Goal: Transaction & Acquisition: Purchase product/service

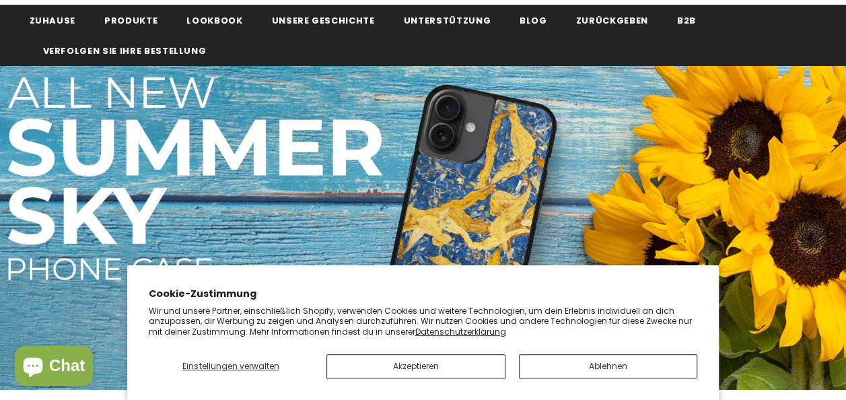
scroll to position [110, 0]
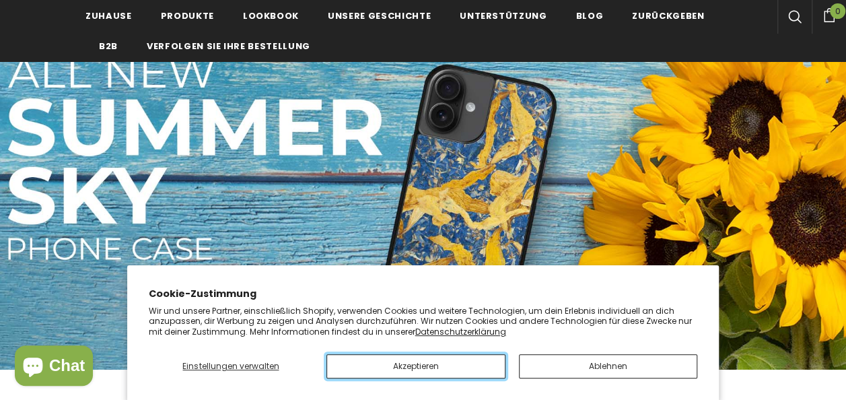
click at [392, 368] on button "Akzeptieren" at bounding box center [415, 366] width 179 height 24
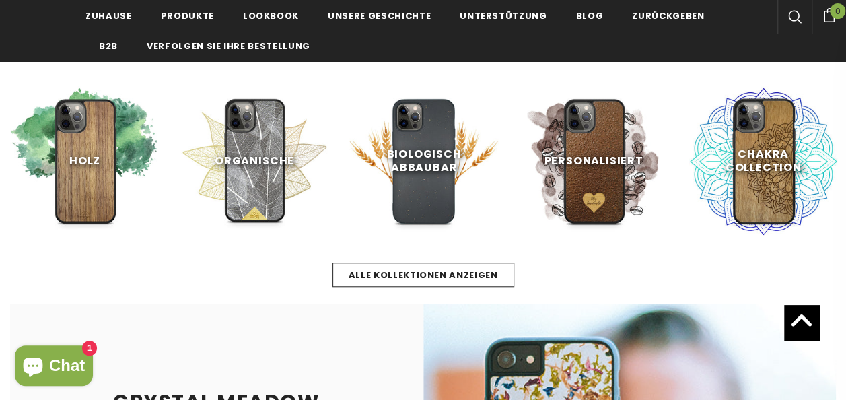
scroll to position [462, 0]
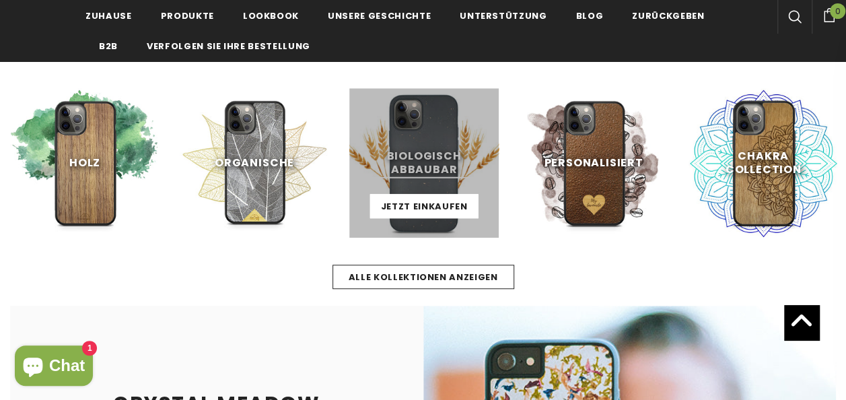
click at [421, 174] on link at bounding box center [423, 162] width 149 height 149
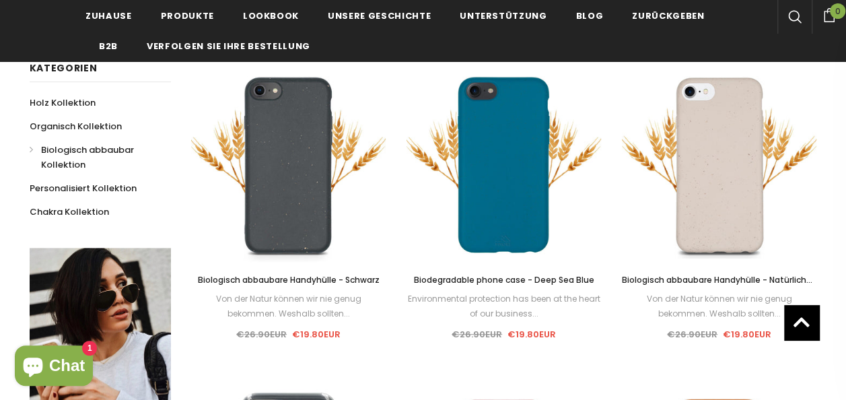
scroll to position [219, 0]
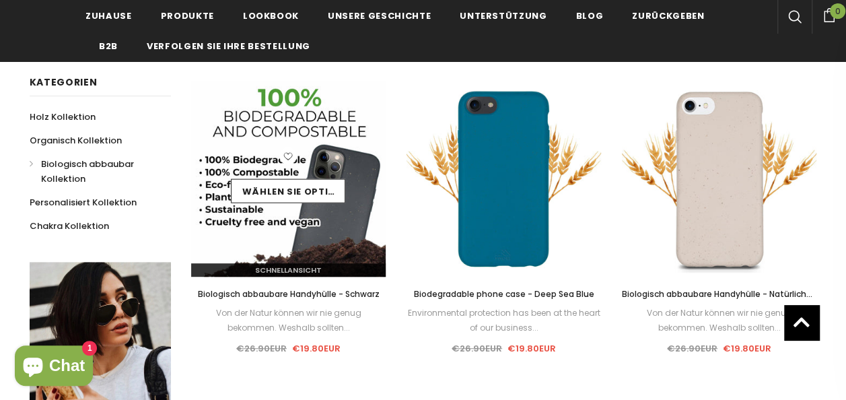
click at [267, 246] on img at bounding box center [288, 178] width 195 height 195
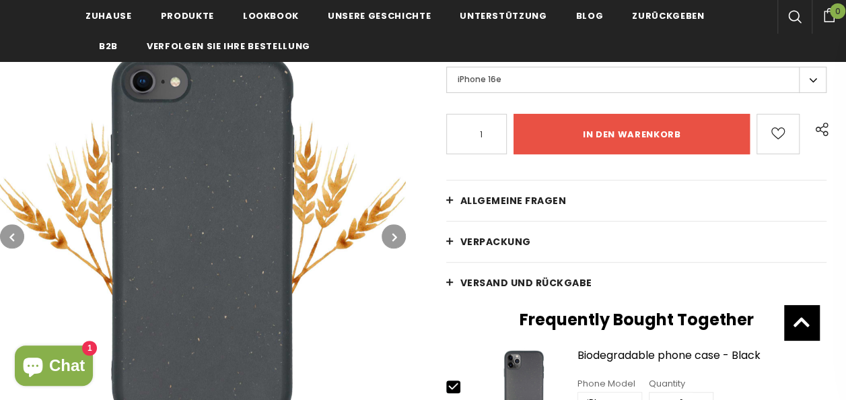
scroll to position [229, 0]
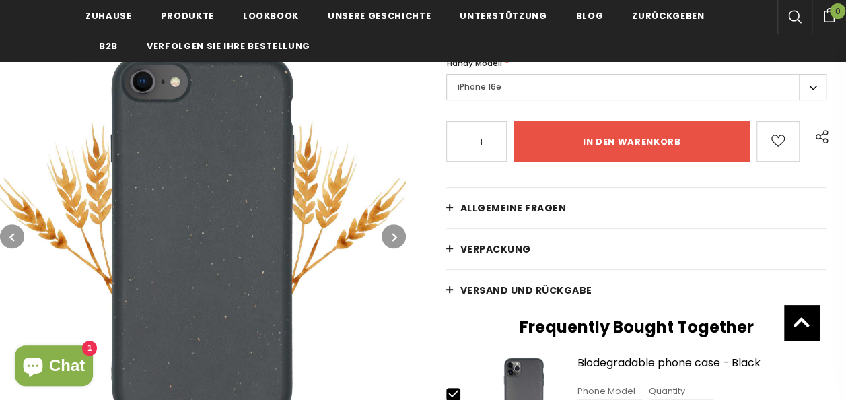
click at [575, 225] on link "Allgemeine Fragen" at bounding box center [636, 208] width 380 height 40
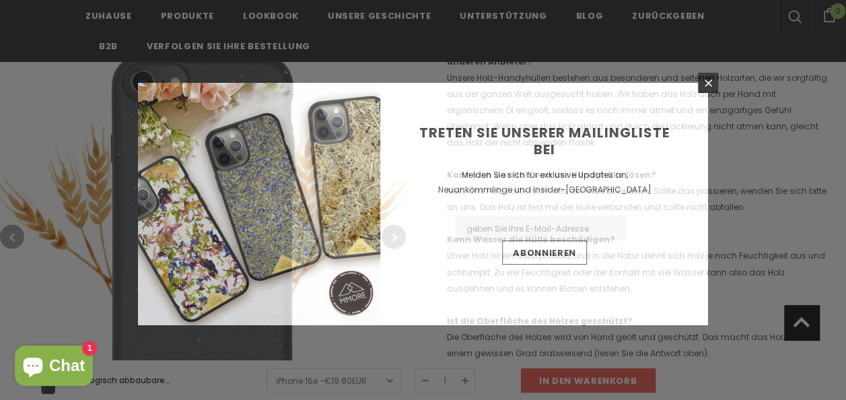
scroll to position [1004, 0]
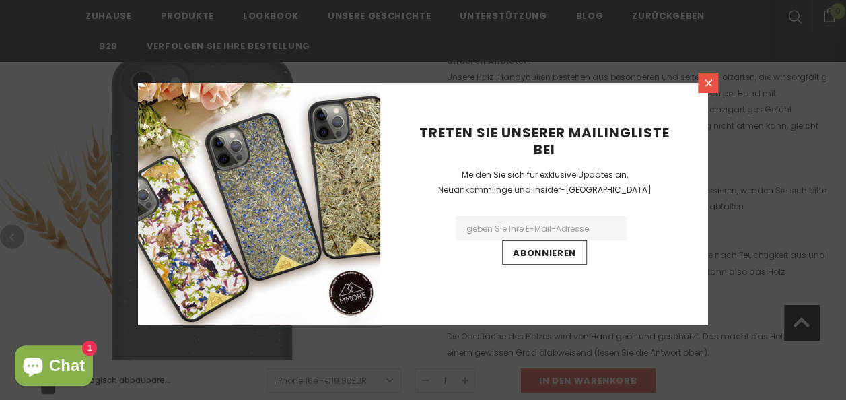
click at [706, 89] on link at bounding box center [708, 83] width 20 height 20
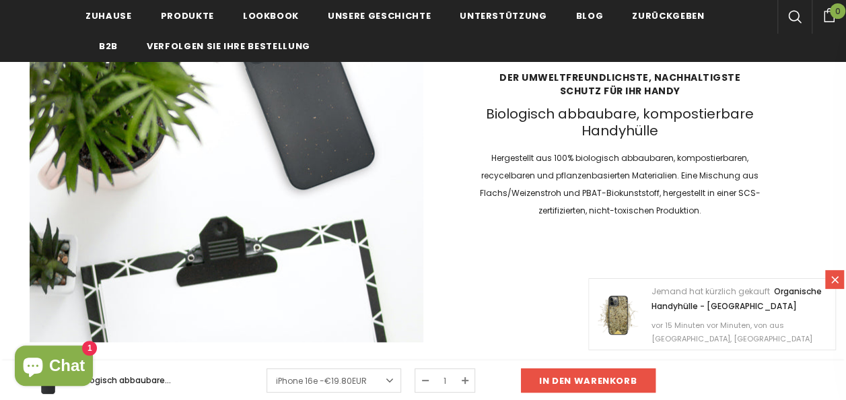
scroll to position [3138, 0]
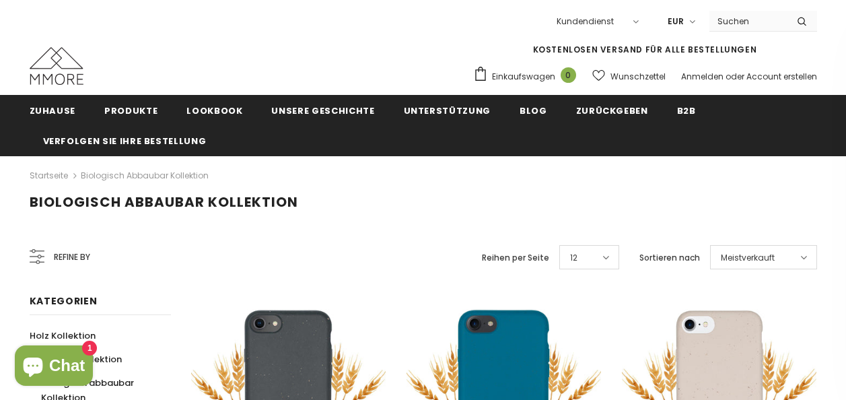
scroll to position [219, 0]
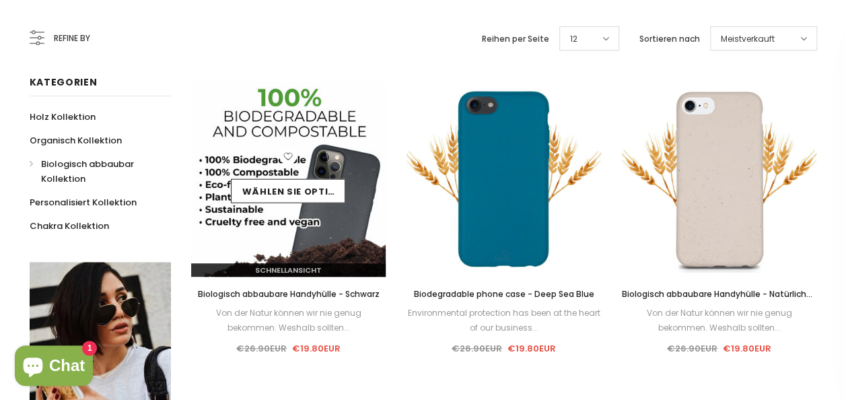
click at [279, 211] on img at bounding box center [288, 178] width 195 height 195
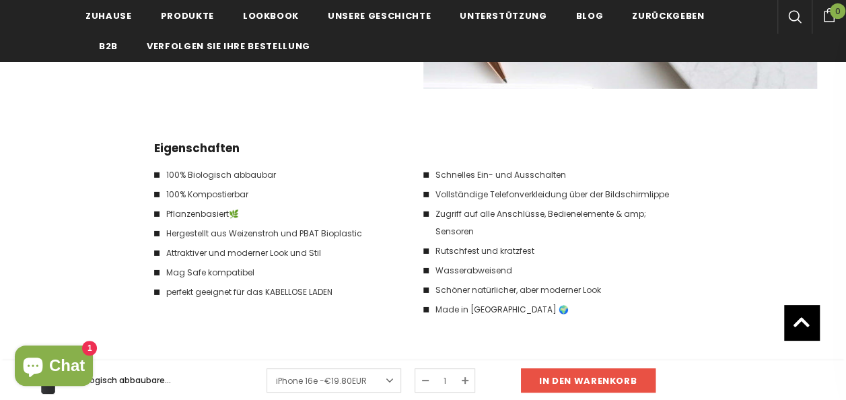
scroll to position [2072, 0]
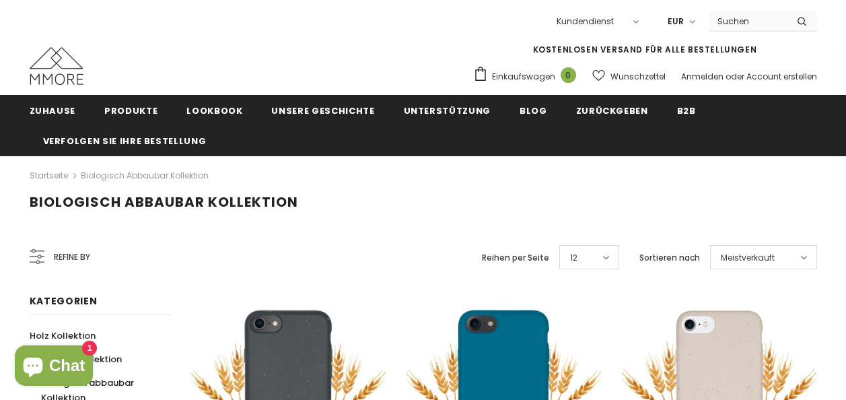
scroll to position [219, 0]
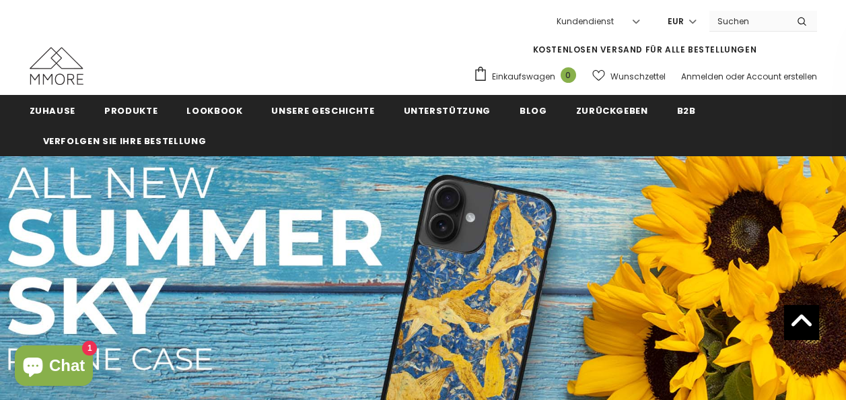
scroll to position [462, 0]
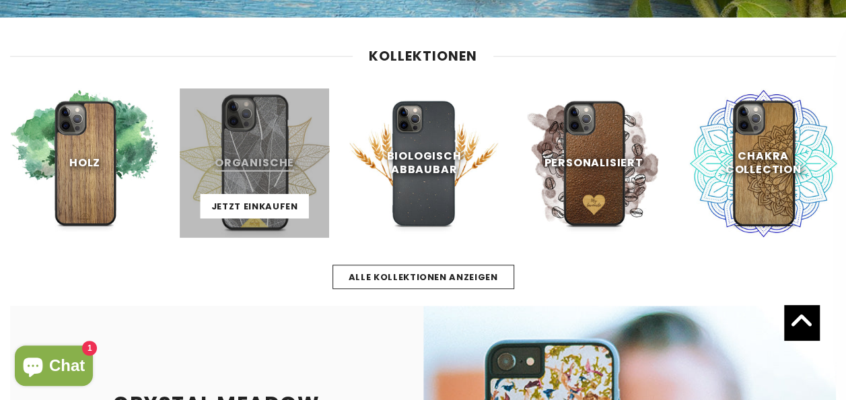
click at [237, 176] on link at bounding box center [254, 162] width 149 height 149
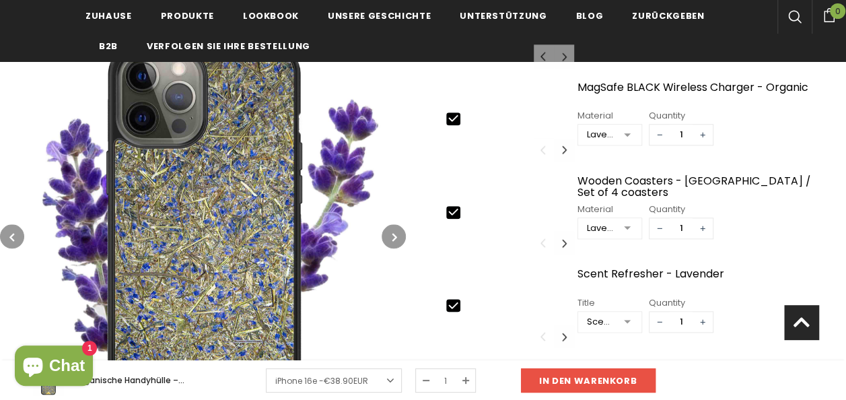
scroll to position [829, 0]
